Goal: Complete application form: Complete application form

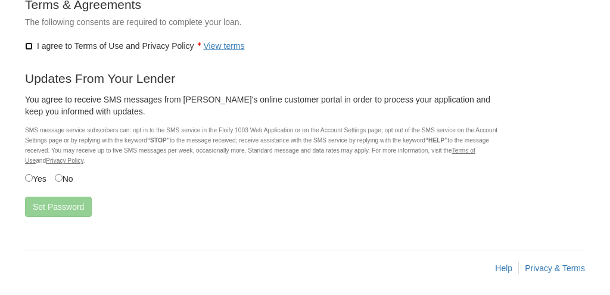
scroll to position [236, 0]
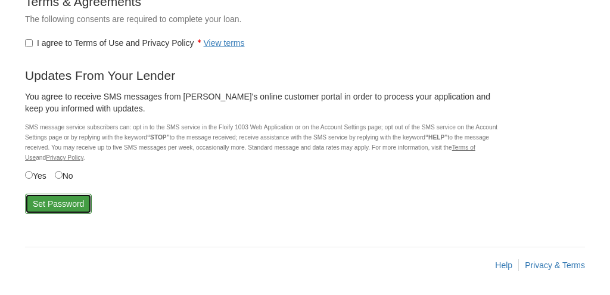
click at [56, 206] on button "Set Password" at bounding box center [58, 204] width 67 height 20
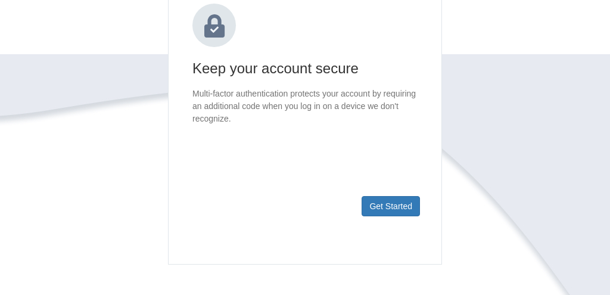
scroll to position [214, 0]
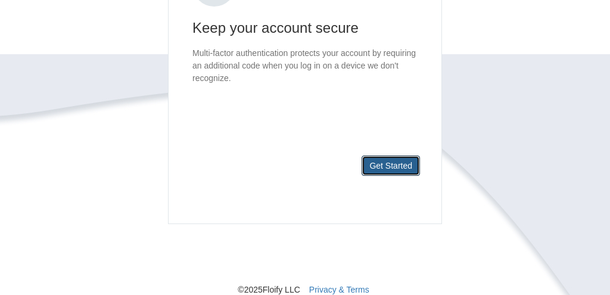
click at [394, 171] on button "Get Started" at bounding box center [391, 165] width 58 height 20
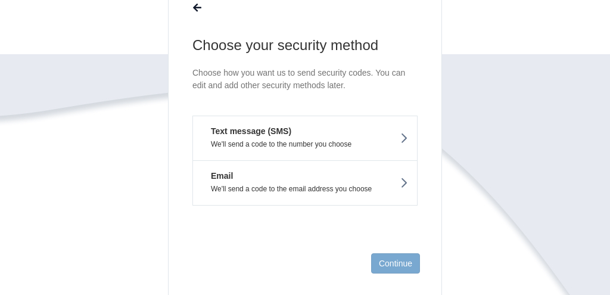
scroll to position [119, 0]
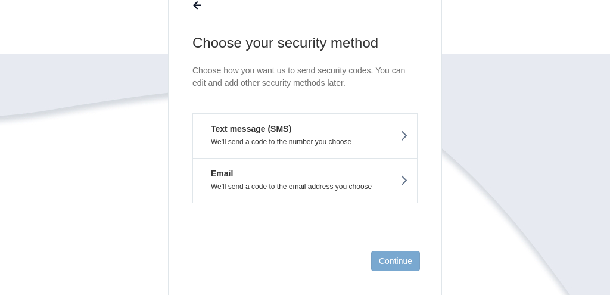
click at [300, 143] on p "We'll send a code to the number you choose" at bounding box center [305, 142] width 206 height 8
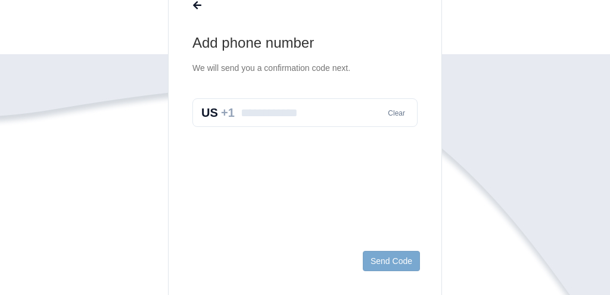
click at [279, 108] on input "text" at bounding box center [304, 112] width 225 height 29
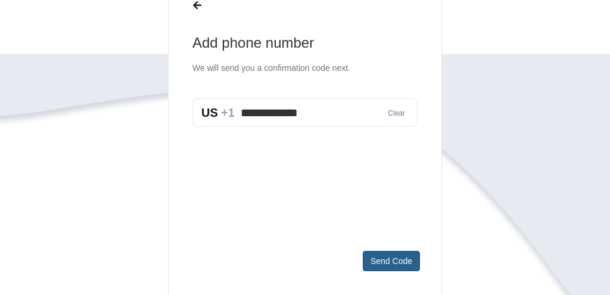
type input "**********"
click at [397, 261] on button "Send Code" at bounding box center [391, 261] width 57 height 20
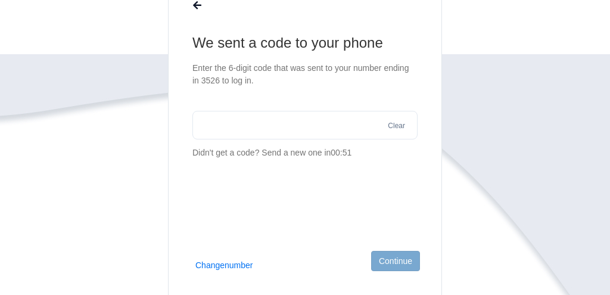
click at [315, 128] on input "text" at bounding box center [304, 125] width 225 height 29
type input "******"
click at [403, 256] on button "Continue" at bounding box center [395, 261] width 49 height 20
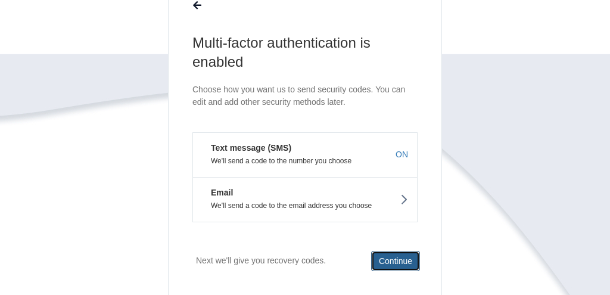
click at [391, 256] on button "Continue" at bounding box center [395, 261] width 49 height 20
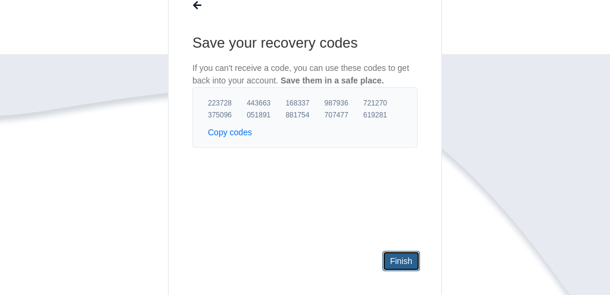
click at [402, 263] on link "Finish" at bounding box center [401, 261] width 38 height 20
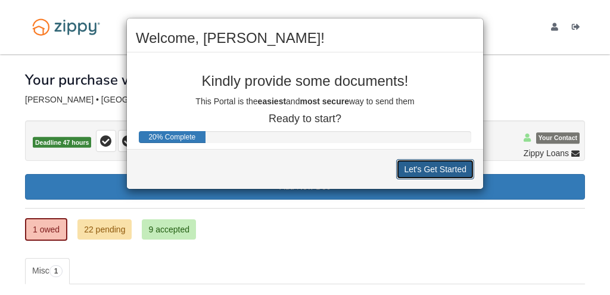
click at [434, 166] on button "Let's Get Started" at bounding box center [435, 169] width 78 height 20
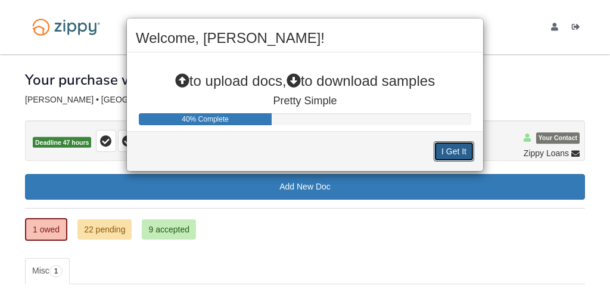
click at [462, 151] on button "I Get It" at bounding box center [454, 151] width 40 height 20
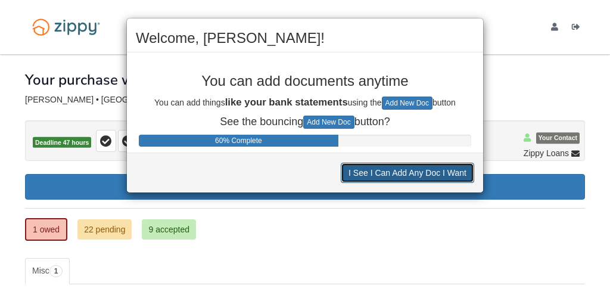
click at [458, 169] on button "I See I Can Add Any Doc I Want" at bounding box center [407, 173] width 133 height 20
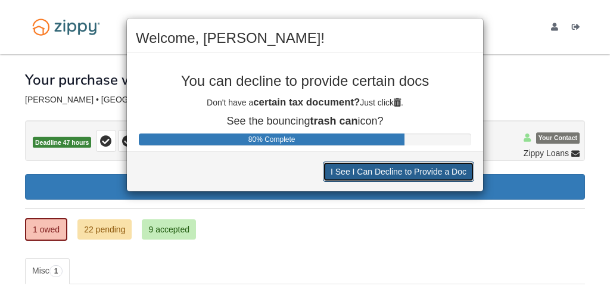
click at [447, 169] on button "I See I Can Decline to Provide a Doc" at bounding box center [398, 171] width 151 height 20
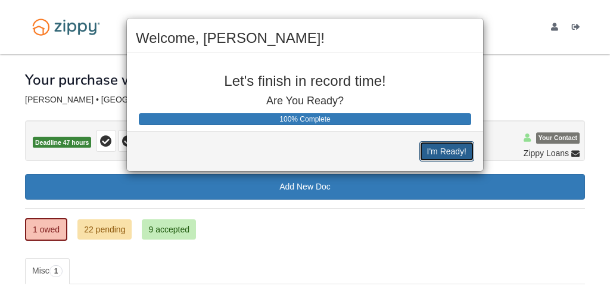
click at [447, 146] on button "I'm Ready!" at bounding box center [446, 151] width 55 height 20
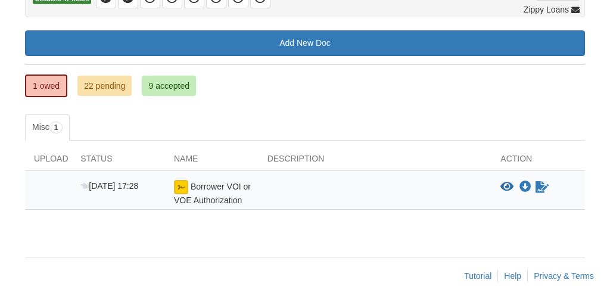
scroll to position [154, 0]
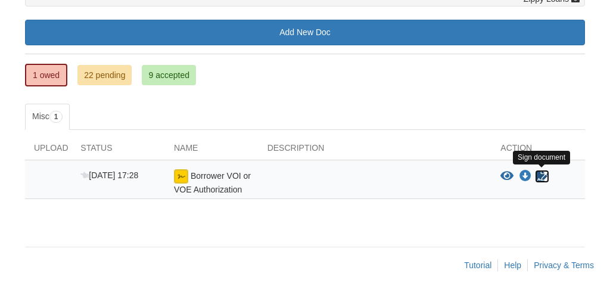
click at [541, 176] on icon "Sign Form" at bounding box center [541, 176] width 13 height 12
